Goal: Information Seeking & Learning: Learn about a topic

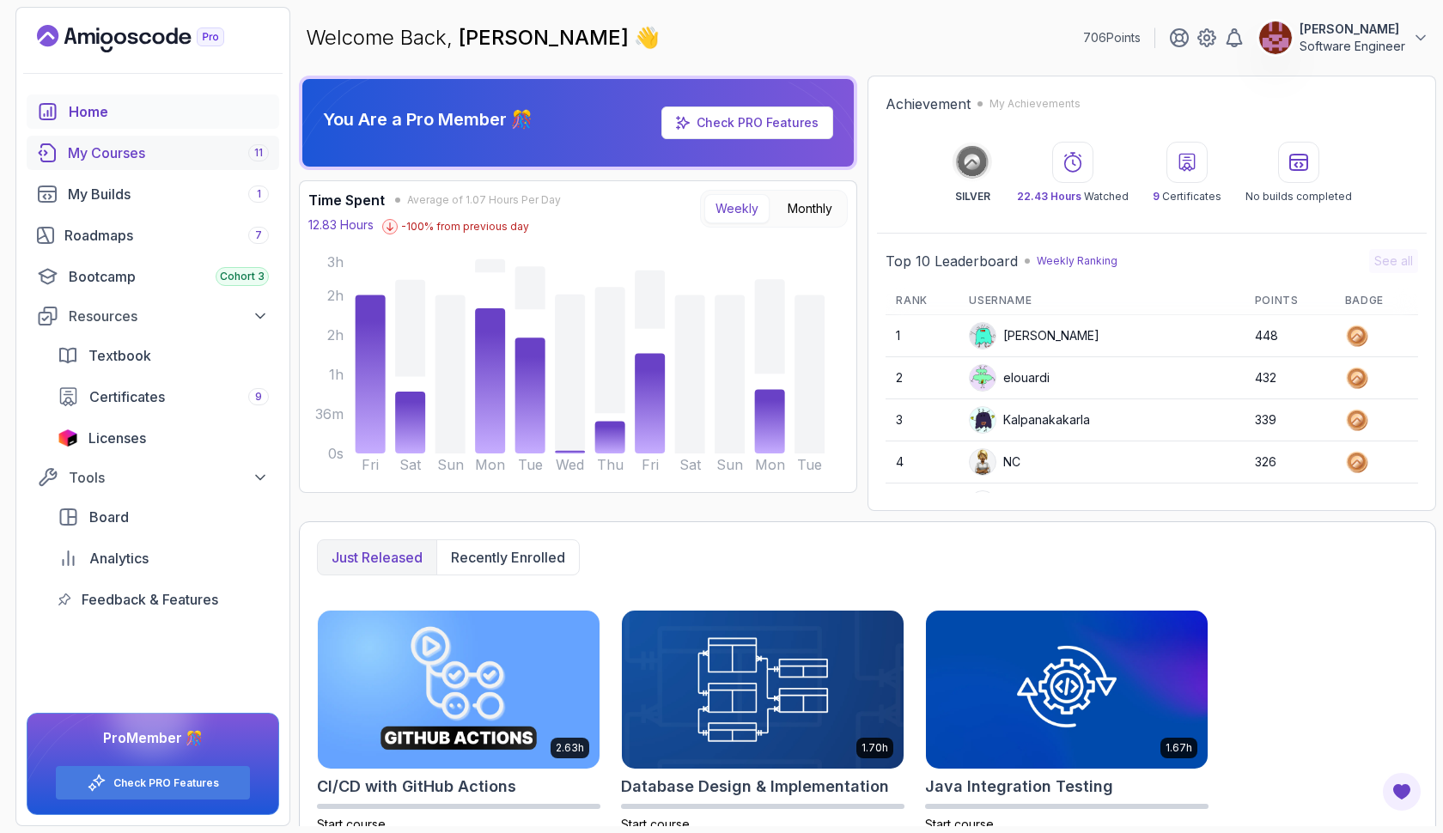
click at [210, 145] on div "My Courses 11" at bounding box center [168, 153] width 201 height 21
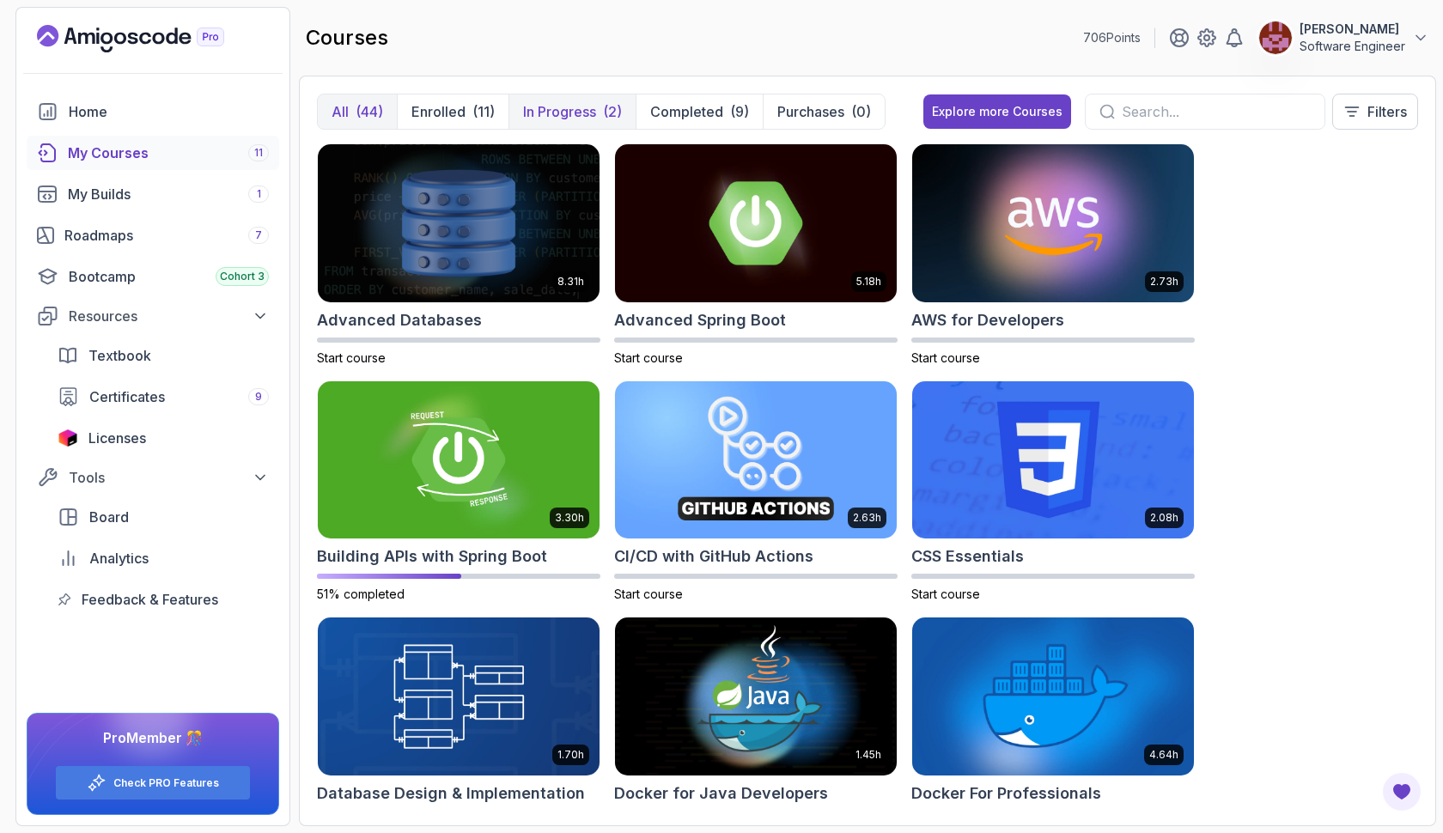
click at [533, 105] on p "In Progress" at bounding box center [559, 111] width 73 height 21
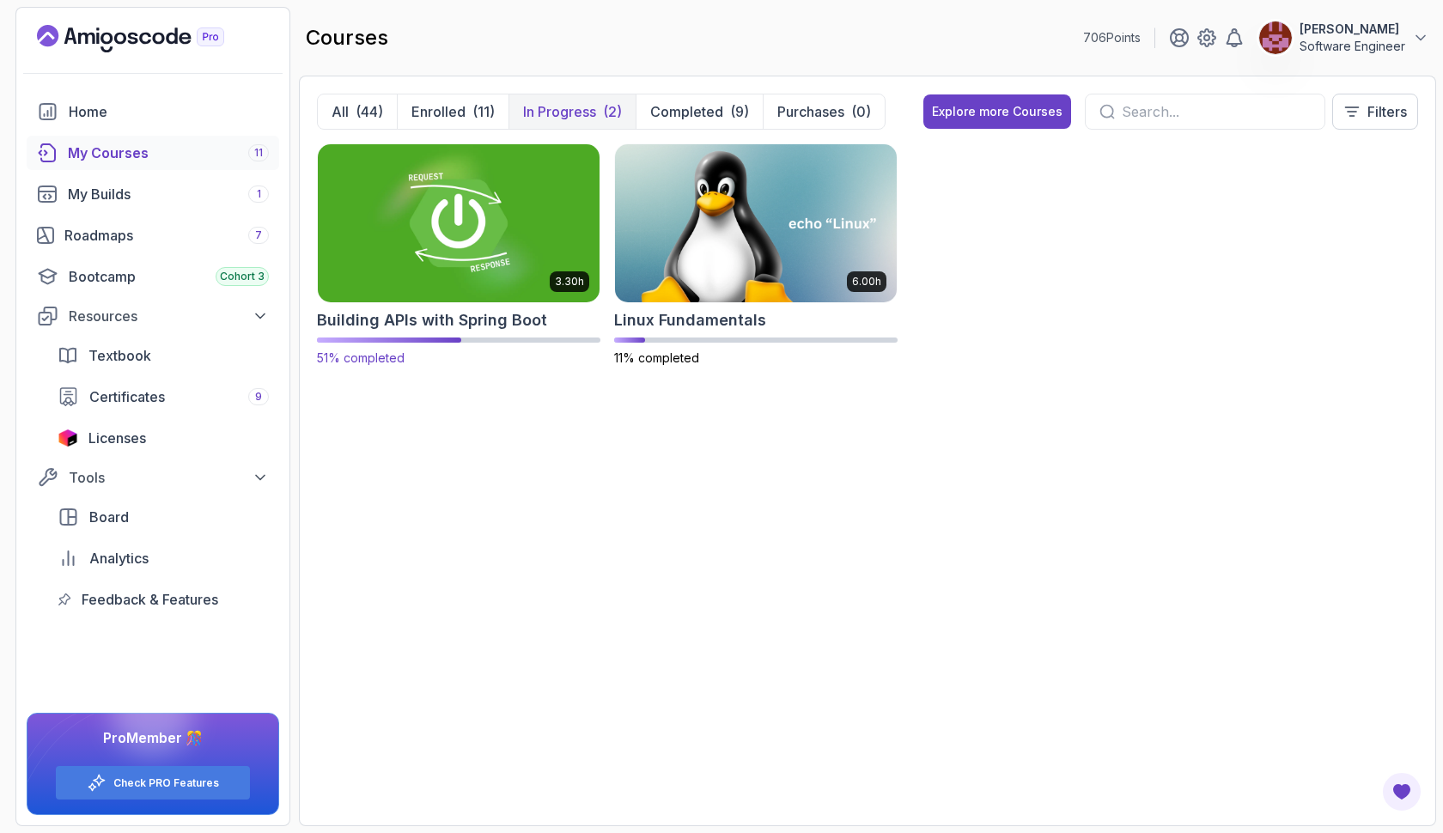
click at [455, 240] on img at bounding box center [458, 223] width 295 height 166
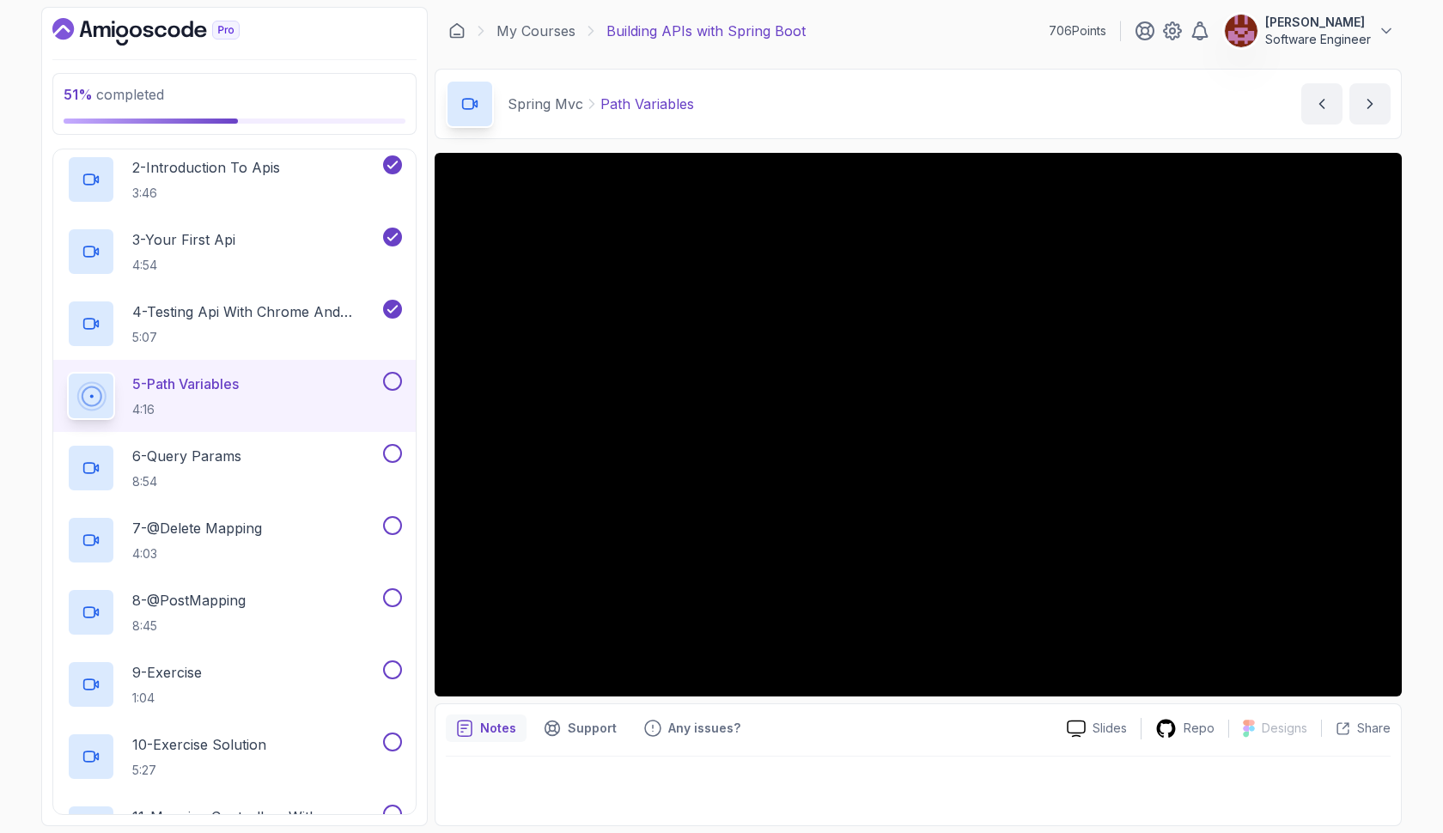
scroll to position [468, 0]
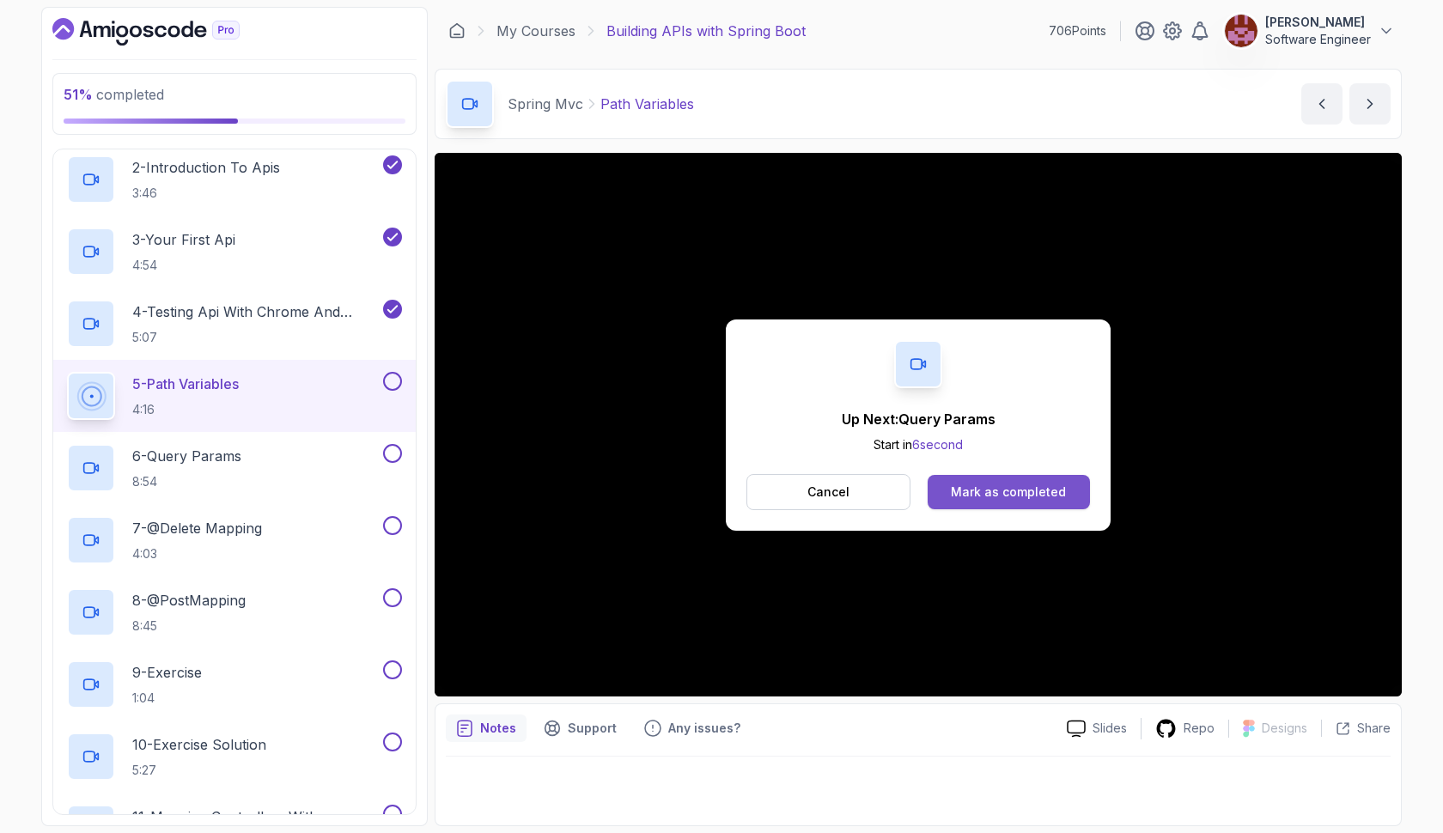
click at [961, 495] on div "Mark as completed" at bounding box center [1008, 491] width 115 height 17
